Goal: Task Accomplishment & Management: Manage account settings

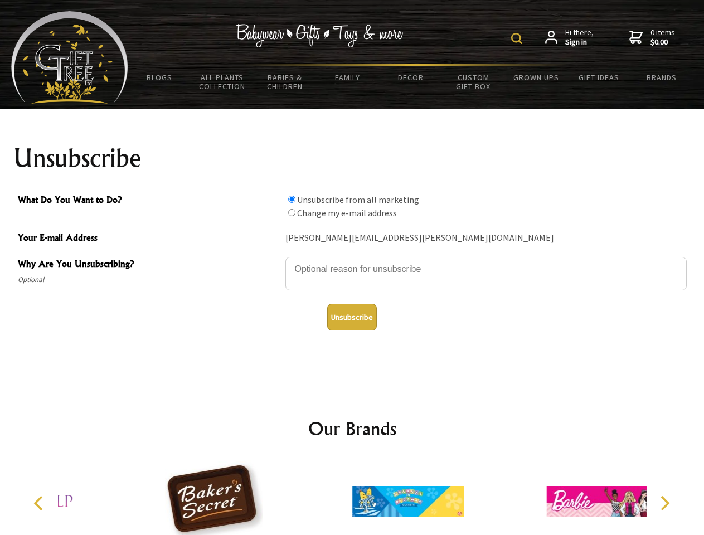
click at [519, 38] on img at bounding box center [516, 38] width 11 height 11
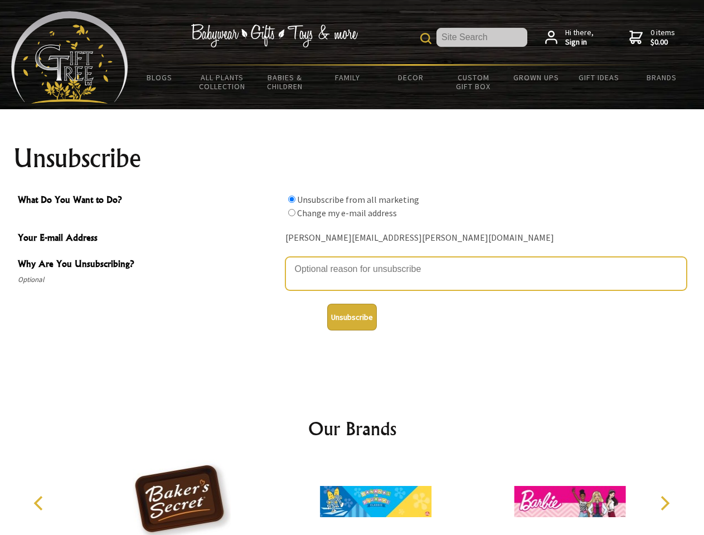
click at [352, 261] on textarea "Why Are You Unsubscribing?" at bounding box center [486, 273] width 401 height 33
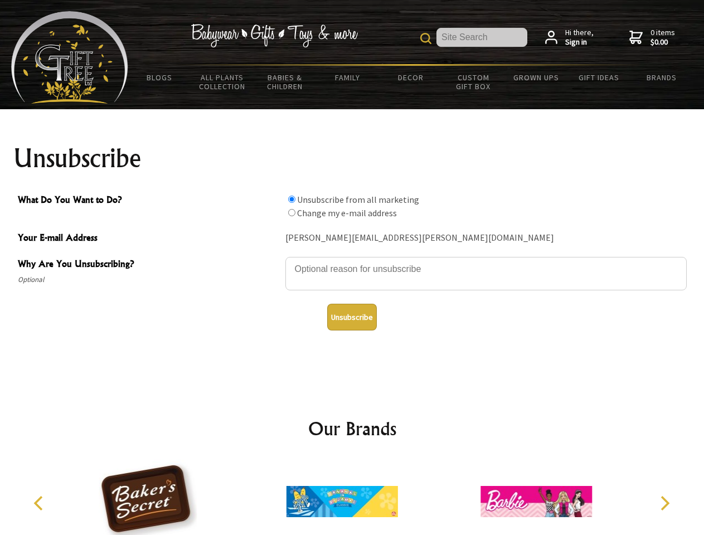
click at [292, 199] on input "What Do You Want to Do?" at bounding box center [291, 199] width 7 height 7
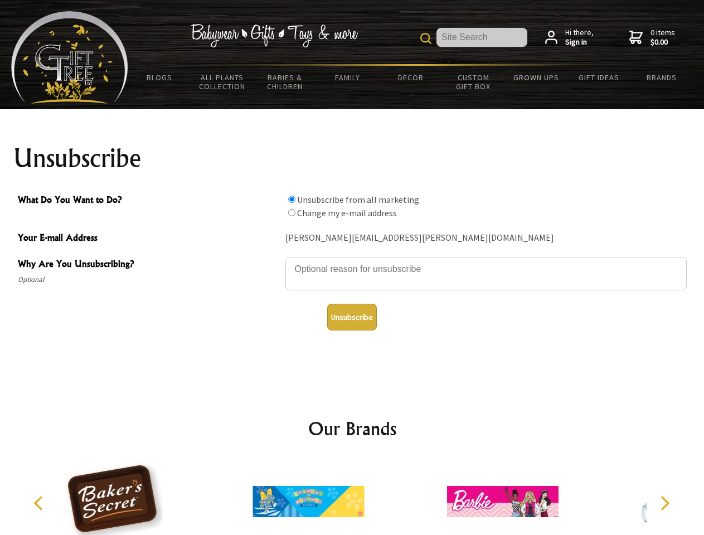
click at [292, 212] on input "What Do You Want to Do?" at bounding box center [291, 212] width 7 height 7
radio input "true"
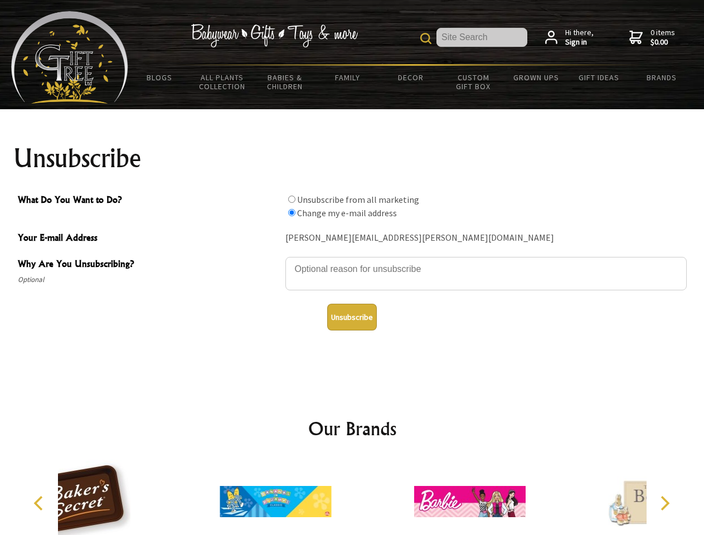
click at [352, 317] on button "Unsubscribe" at bounding box center [352, 317] width 50 height 27
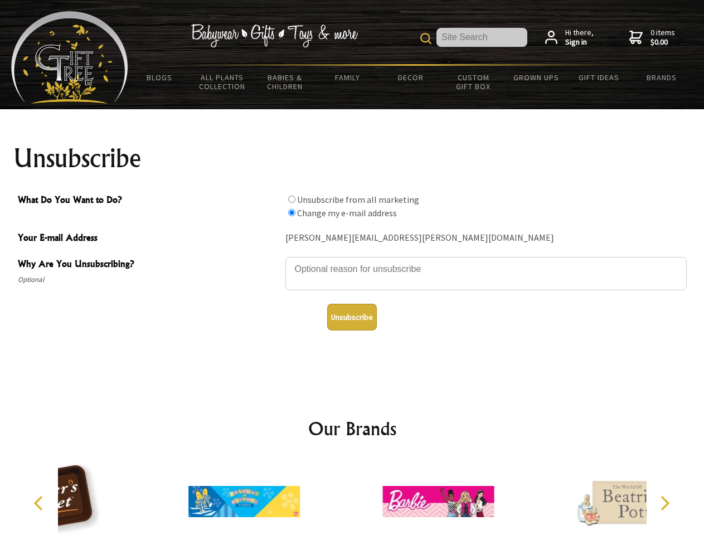
click at [40, 504] on icon "Previous" at bounding box center [39, 503] width 14 height 14
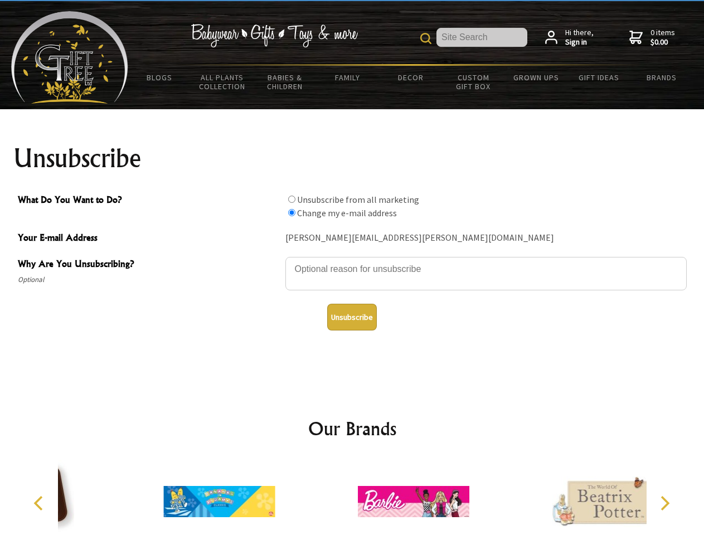
click at [665, 504] on icon "Next" at bounding box center [664, 503] width 14 height 14
